Goal: Information Seeking & Learning: Learn about a topic

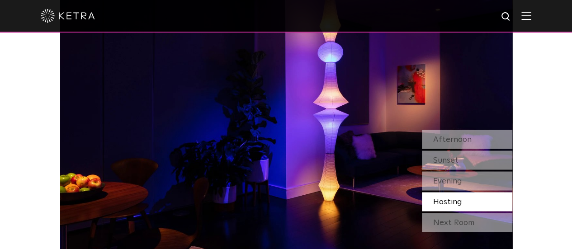
scroll to position [736, 0]
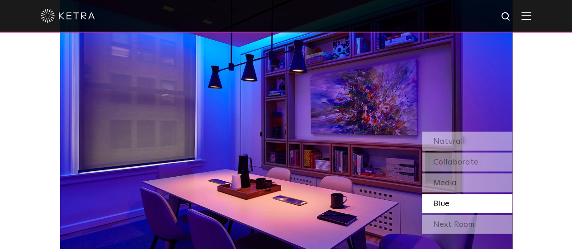
click at [534, 137] on div "Watch Light Transform Experience the transformative nature of light—select a sc…" at bounding box center [286, 52] width 572 height 443
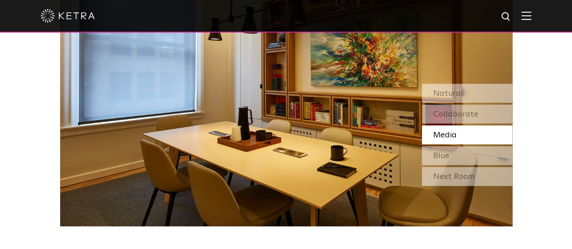
scroll to position [758, 0]
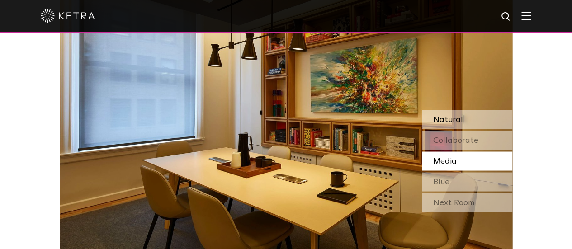
click at [453, 118] on span "Natural" at bounding box center [448, 119] width 30 height 8
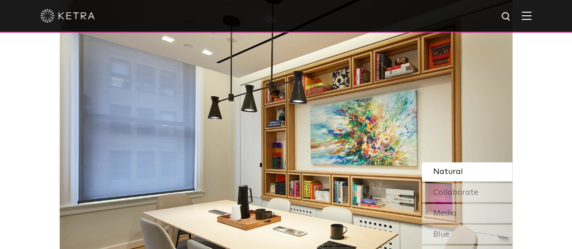
scroll to position [706, 0]
click at [462, 190] on span "Collaborate" at bounding box center [455, 193] width 45 height 8
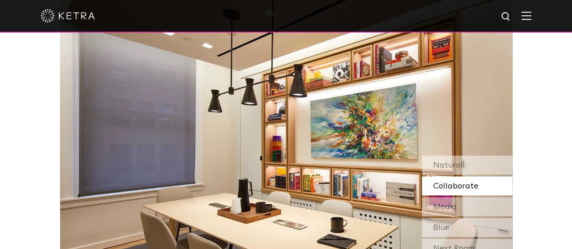
scroll to position [714, 0]
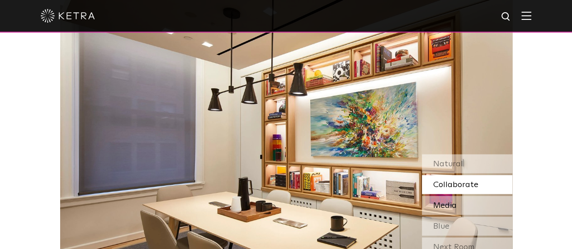
click at [464, 204] on div "Media" at bounding box center [467, 205] width 90 height 19
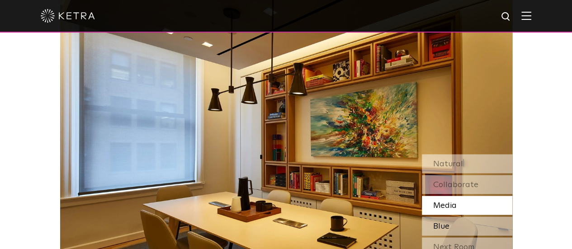
click at [462, 226] on div "Blue" at bounding box center [467, 226] width 90 height 19
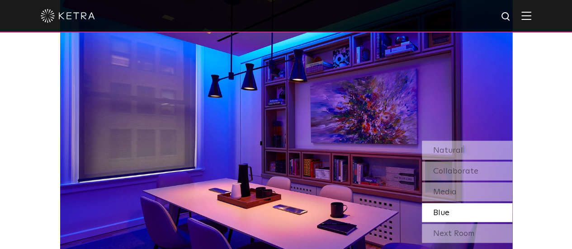
scroll to position [726, 0]
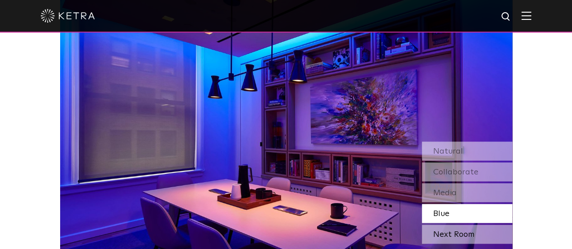
click at [470, 231] on div "Next Room" at bounding box center [467, 234] width 90 height 19
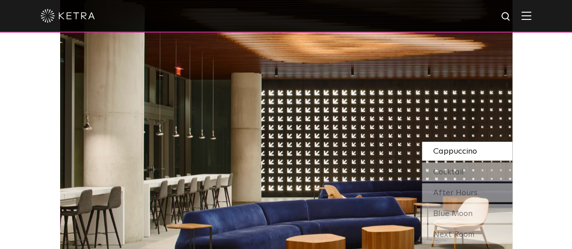
click at [458, 149] on span "Cappuccino" at bounding box center [455, 151] width 44 height 8
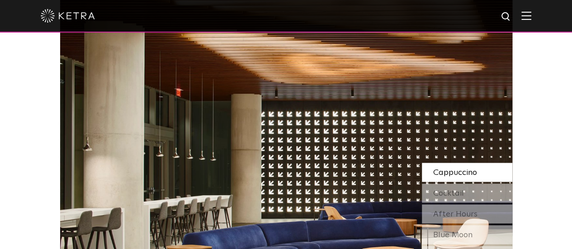
scroll to position [698, 0]
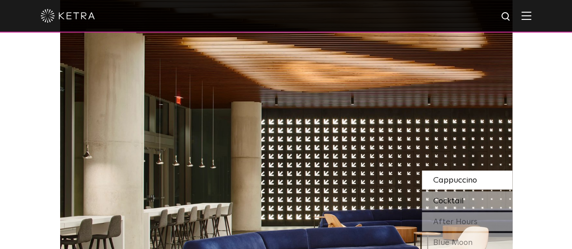
click at [471, 199] on div "Cocktail" at bounding box center [467, 200] width 90 height 19
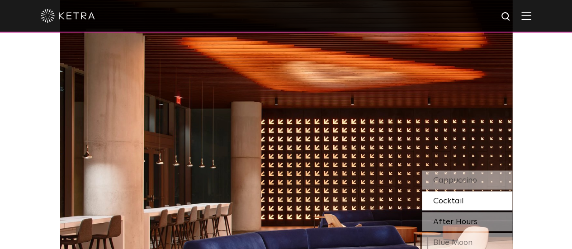
click at [482, 221] on div "After Hours" at bounding box center [467, 221] width 90 height 19
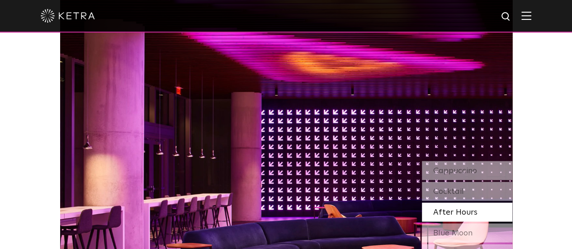
scroll to position [707, 0]
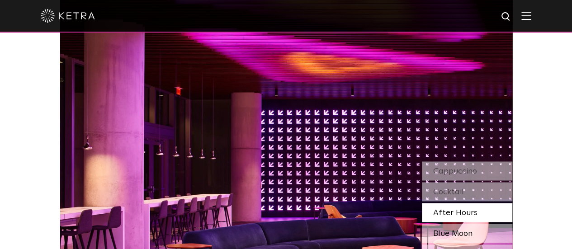
click at [478, 237] on div "Blue Moon" at bounding box center [467, 233] width 90 height 19
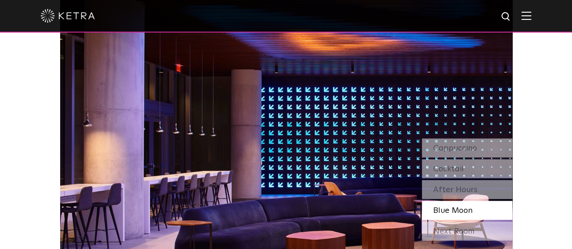
scroll to position [729, 0]
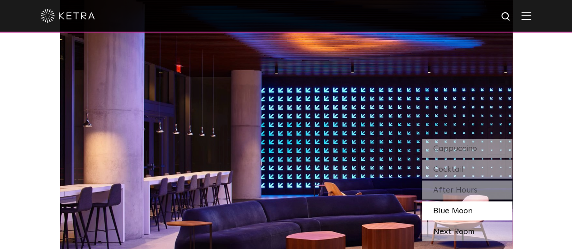
click at [475, 232] on div "Next Room" at bounding box center [467, 231] width 90 height 19
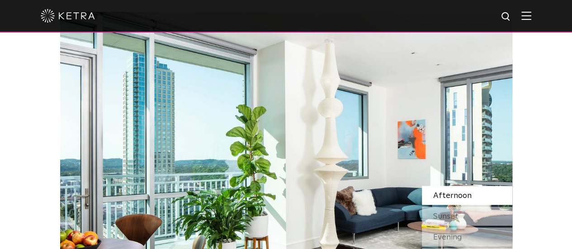
scroll to position [682, 0]
click at [478, 218] on div "Sunset" at bounding box center [467, 216] width 90 height 19
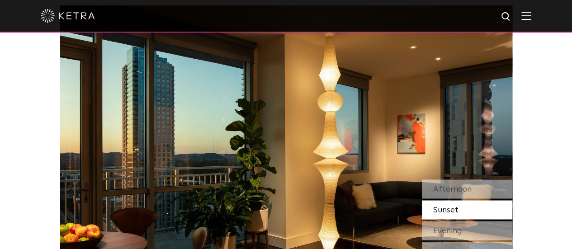
scroll to position [692, 0]
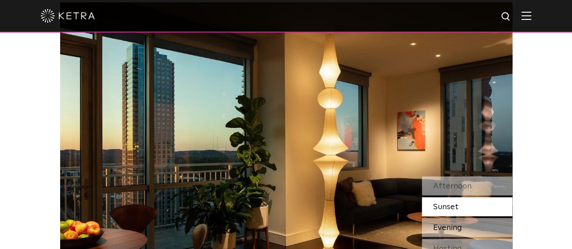
click at [480, 225] on div "Evening" at bounding box center [467, 227] width 90 height 19
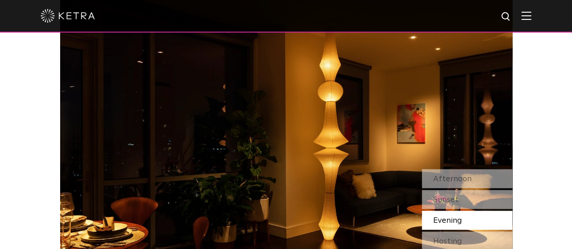
scroll to position [707, 0]
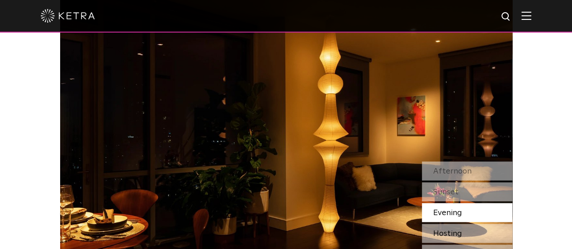
click at [466, 230] on div "Hosting" at bounding box center [467, 233] width 90 height 19
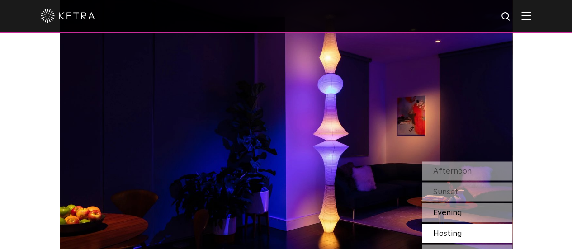
click at [471, 217] on div "Evening" at bounding box center [467, 212] width 90 height 19
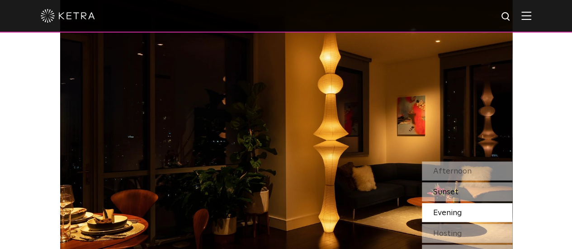
click at [458, 194] on div "Sunset" at bounding box center [467, 191] width 90 height 19
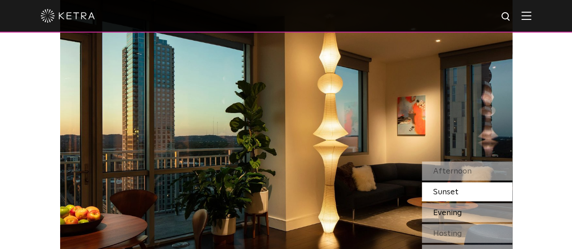
click at [459, 209] on span "Evening" at bounding box center [447, 213] width 29 height 8
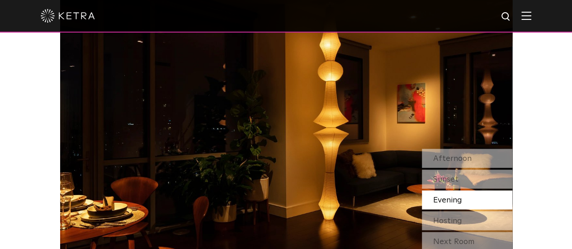
scroll to position [722, 0]
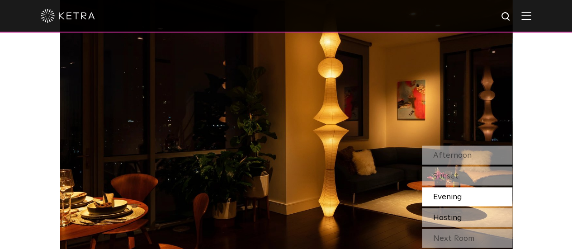
click at [473, 216] on div "Hosting" at bounding box center [467, 217] width 90 height 19
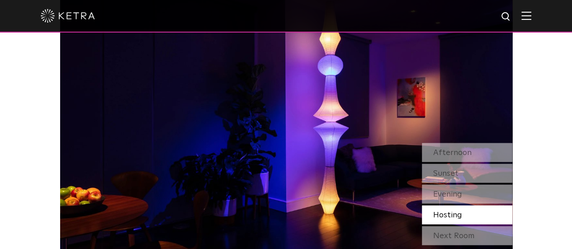
scroll to position [726, 0]
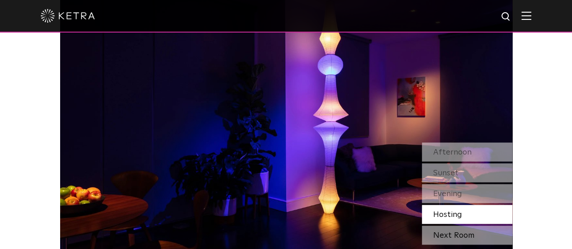
click at [461, 235] on div "Next Room" at bounding box center [467, 235] width 90 height 19
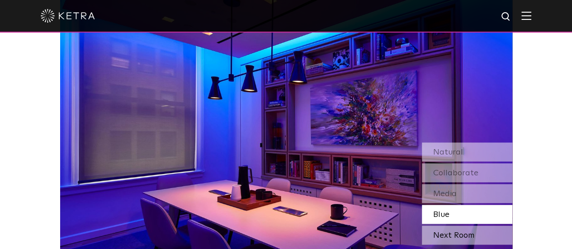
click at [464, 240] on div "Next Room" at bounding box center [467, 235] width 90 height 19
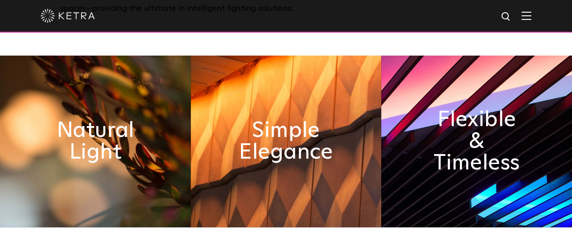
scroll to position [341, 0]
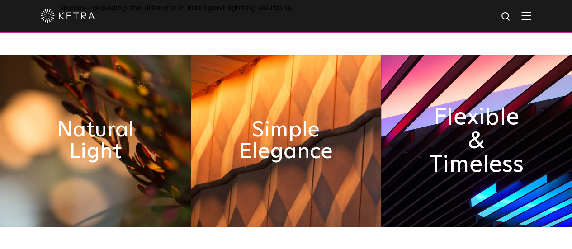
click at [473, 147] on h2 "Flexible & Timeless" at bounding box center [477, 141] width 104 height 71
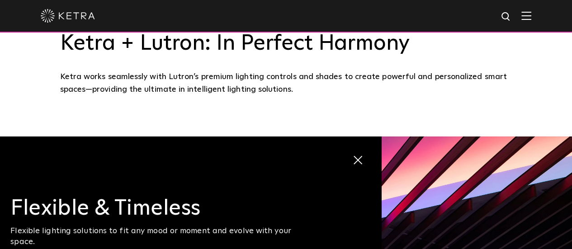
scroll to position [229, 0]
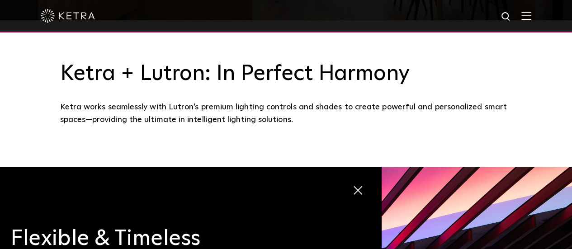
click at [532, 19] on img at bounding box center [527, 15] width 10 height 9
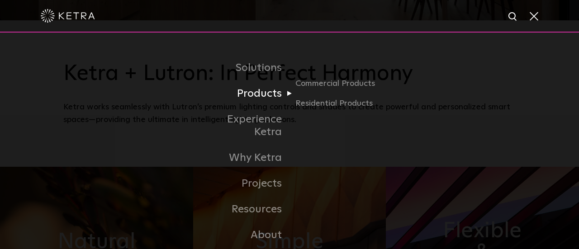
click at [268, 97] on link "Products" at bounding box center [243, 94] width 93 height 26
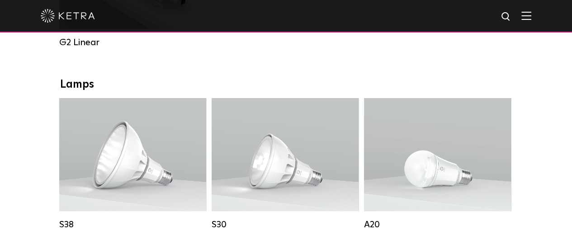
scroll to position [655, 0]
